Goal: Task Accomplishment & Management: Manage account settings

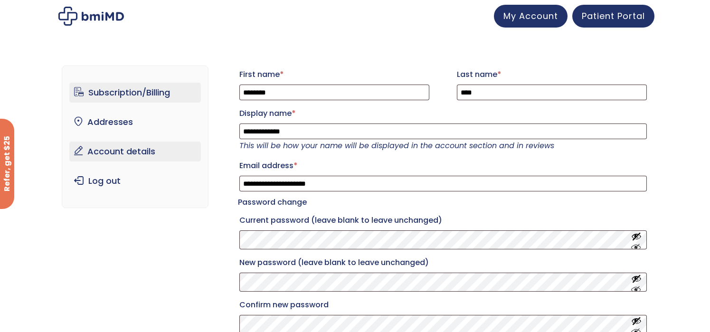
click at [114, 85] on link "Subscription/Billing" at bounding box center [135, 93] width 132 height 20
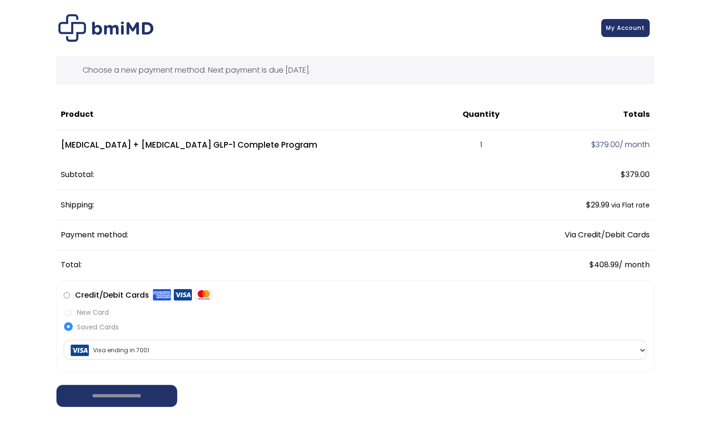
click at [64, 114] on th "Product" at bounding box center [251, 115] width 391 height 30
drag, startPoint x: 96, startPoint y: 156, endPoint x: 178, endPoint y: 126, distance: 86.8
click at [114, 149] on td "[MEDICAL_DATA] + [MEDICAL_DATA] GLP-1 Complete Program" at bounding box center [251, 145] width 391 height 30
drag, startPoint x: 57, startPoint y: 59, endPoint x: 126, endPoint y: 58, distance: 69.8
click at [126, 58] on div "Choose a new payment method. Next payment is due [DATE]." at bounding box center [355, 70] width 598 height 28
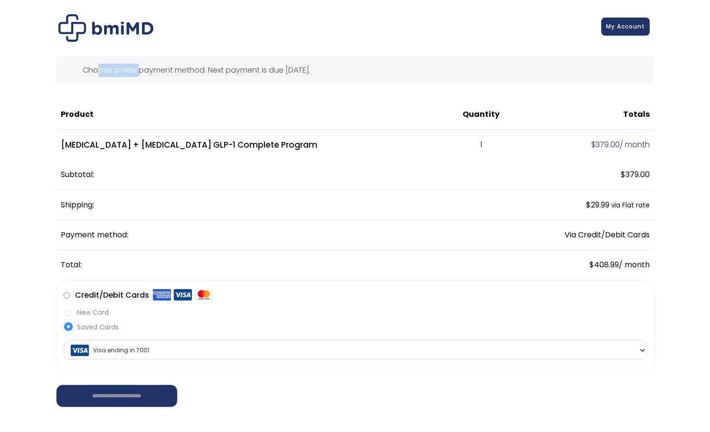
click at [635, 31] on link "My Account" at bounding box center [625, 27] width 48 height 18
